Goal: Task Accomplishment & Management: Manage account settings

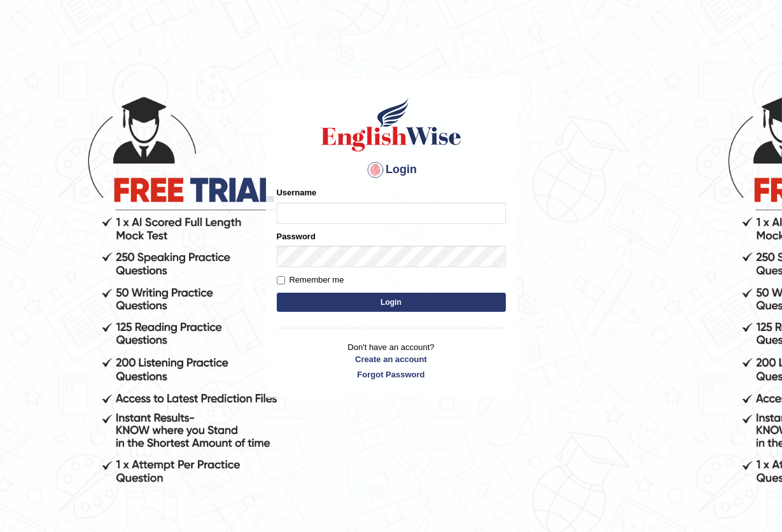
click at [352, 209] on input "Username" at bounding box center [391, 213] width 229 height 22
click at [353, 211] on input "Username" at bounding box center [391, 213] width 229 height 22
type input "hab"
